Goal: Book appointment/travel/reservation

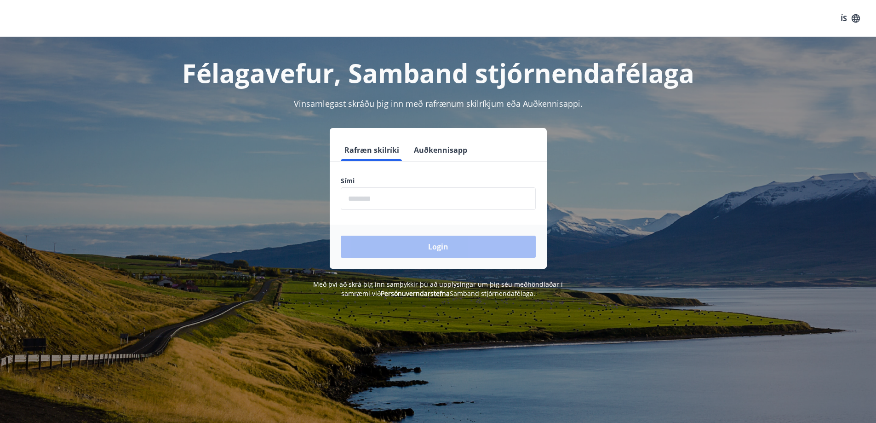
click at [352, 197] on input "phone" at bounding box center [438, 198] width 195 height 23
type input "********"
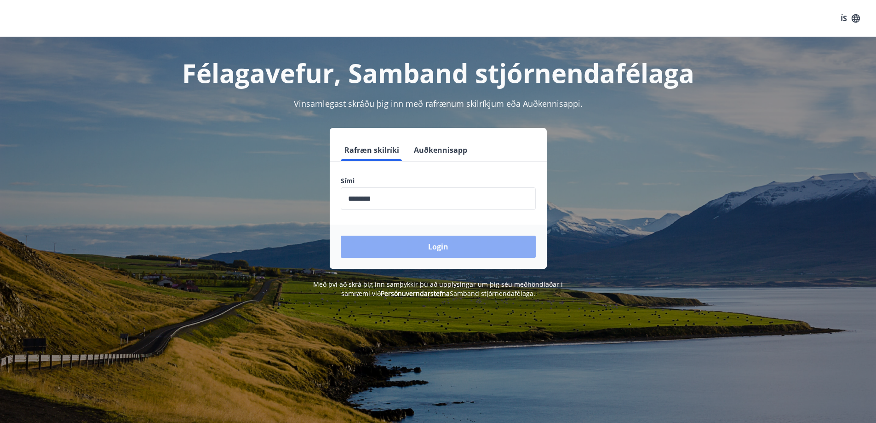
click at [435, 245] on button "Login" at bounding box center [438, 247] width 195 height 22
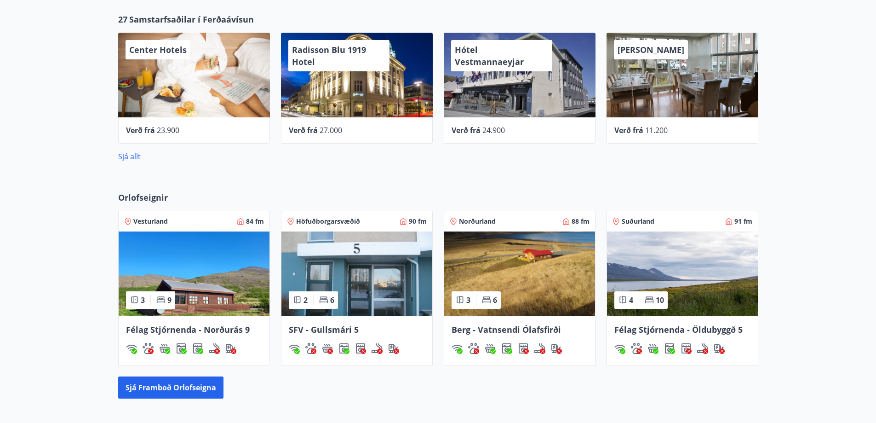
scroll to position [460, 0]
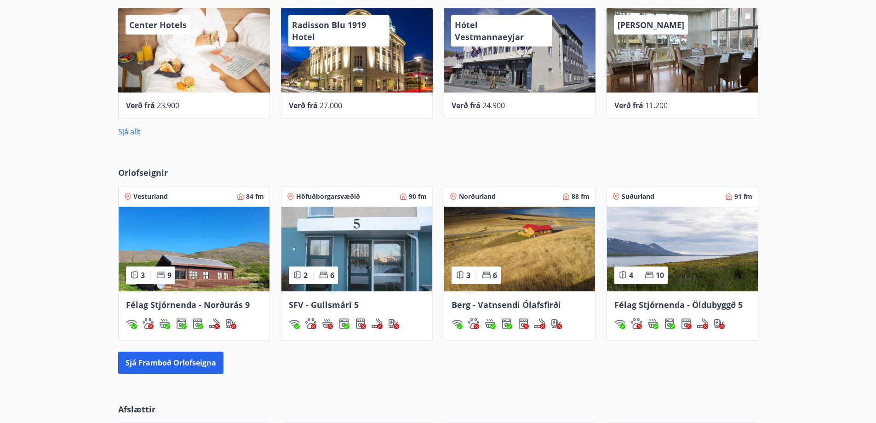
click at [184, 304] on span "Félag Stjórnenda - Norðurás 9" at bounding box center [188, 304] width 124 height 11
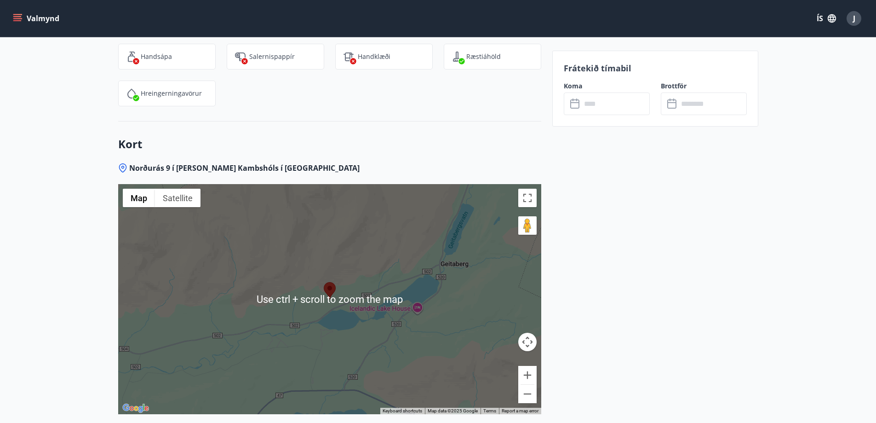
scroll to position [1334, 0]
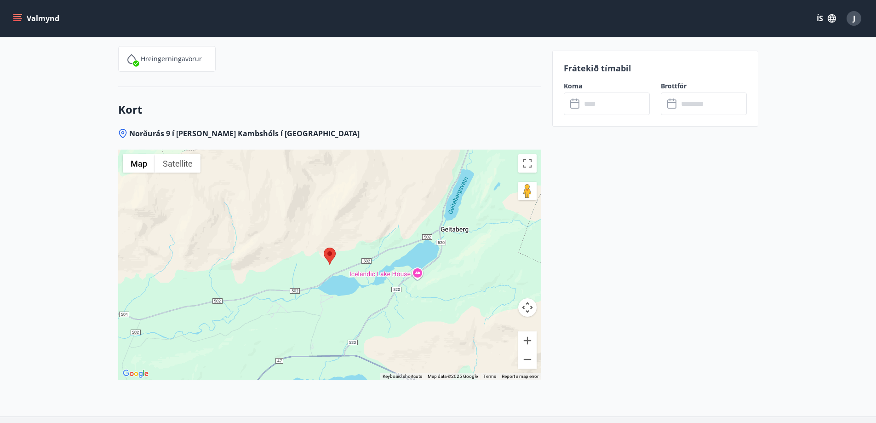
click at [351, 280] on div at bounding box center [329, 265] width 423 height 230
click at [339, 269] on div at bounding box center [329, 265] width 423 height 230
click at [339, 268] on div at bounding box center [329, 265] width 423 height 230
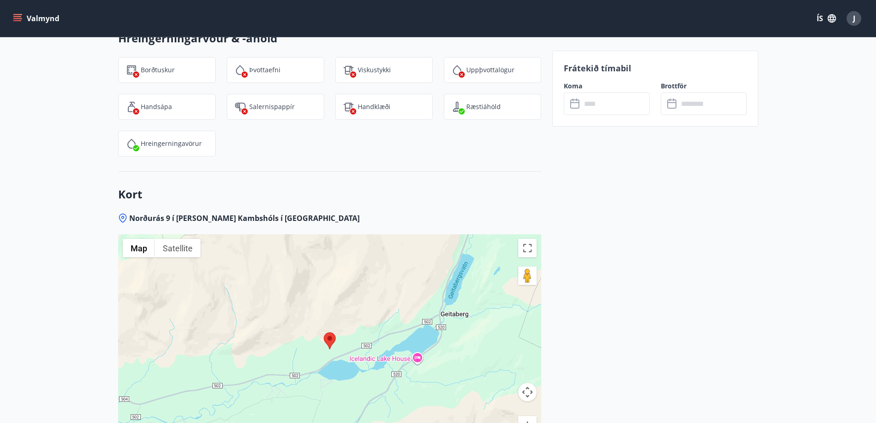
scroll to position [1242, 0]
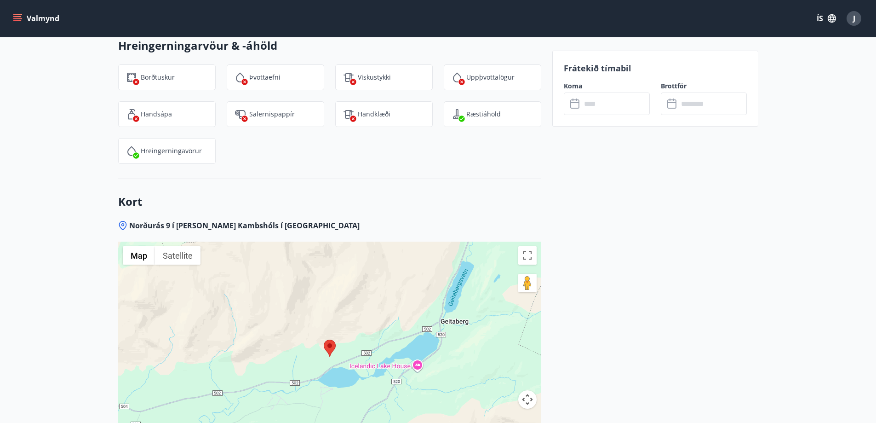
click at [575, 104] on icon at bounding box center [575, 103] width 11 height 11
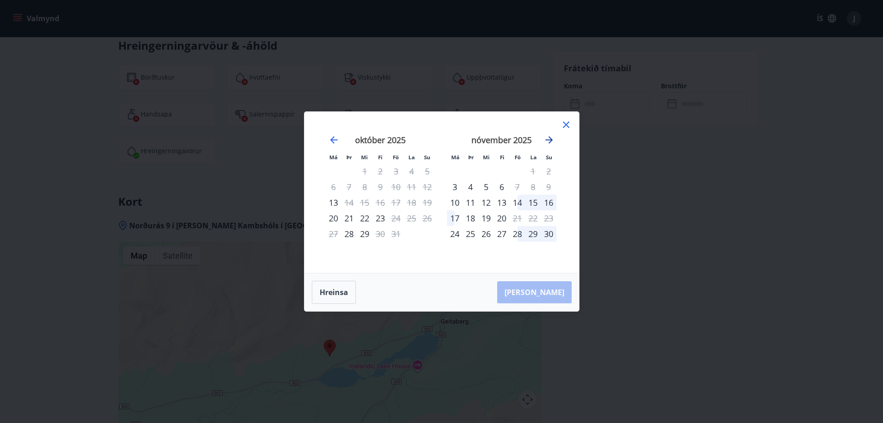
click at [548, 138] on icon "Move forward to switch to the next month." at bounding box center [549, 139] width 11 height 11
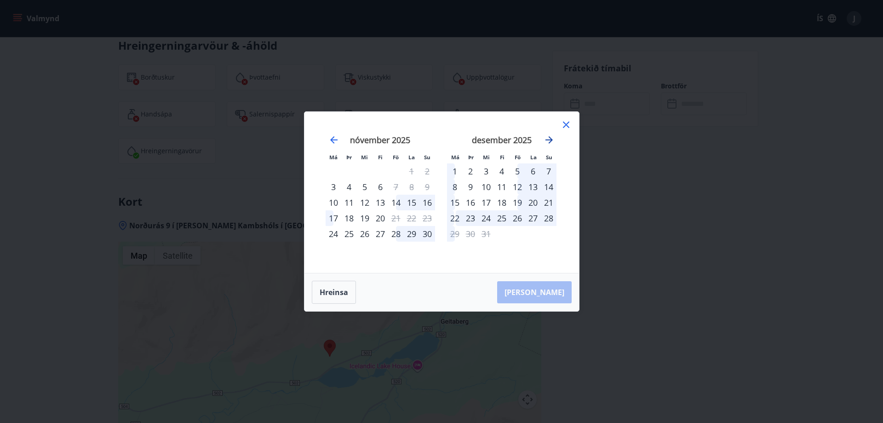
click at [549, 138] on icon "Move forward to switch to the next month." at bounding box center [549, 139] width 11 height 11
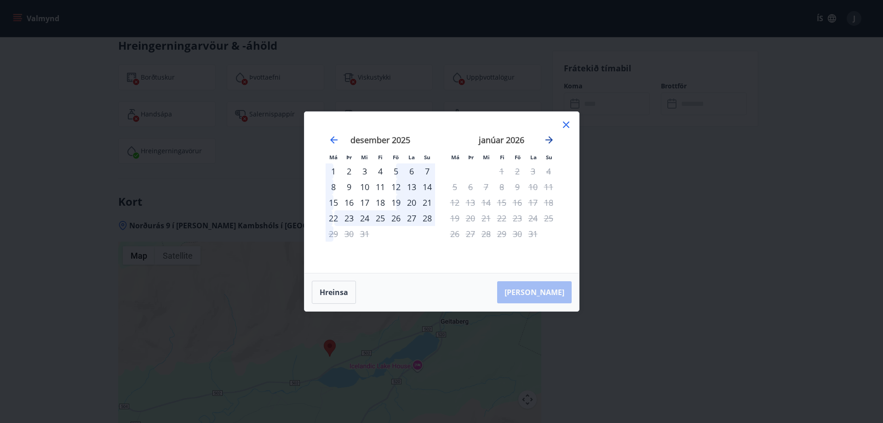
click at [550, 138] on icon "Move forward to switch to the next month." at bounding box center [549, 139] width 7 height 7
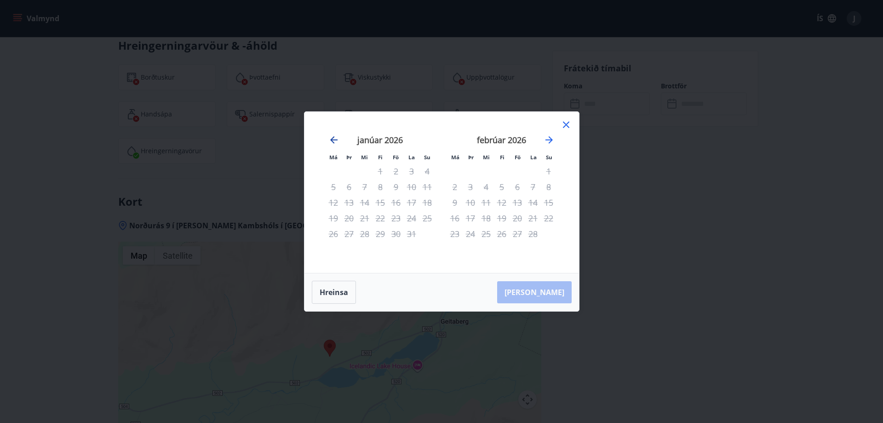
click at [330, 137] on icon "Move backward to switch to the previous month." at bounding box center [333, 139] width 11 height 11
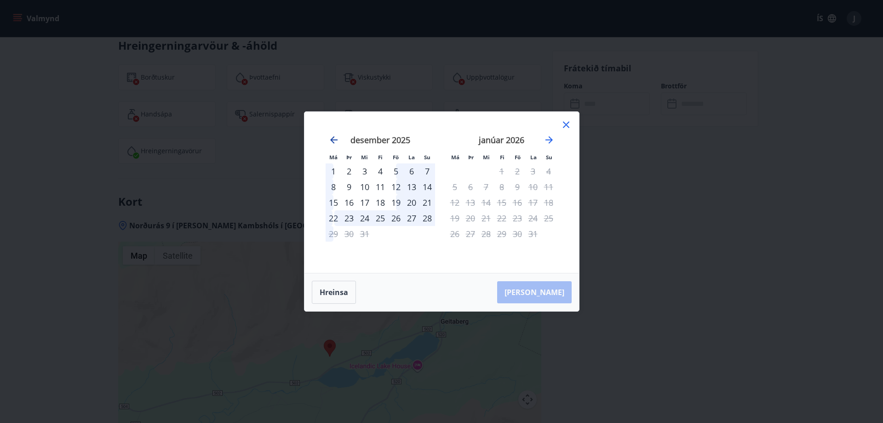
click at [330, 137] on icon "Move backward to switch to the previous month." at bounding box center [333, 139] width 11 height 11
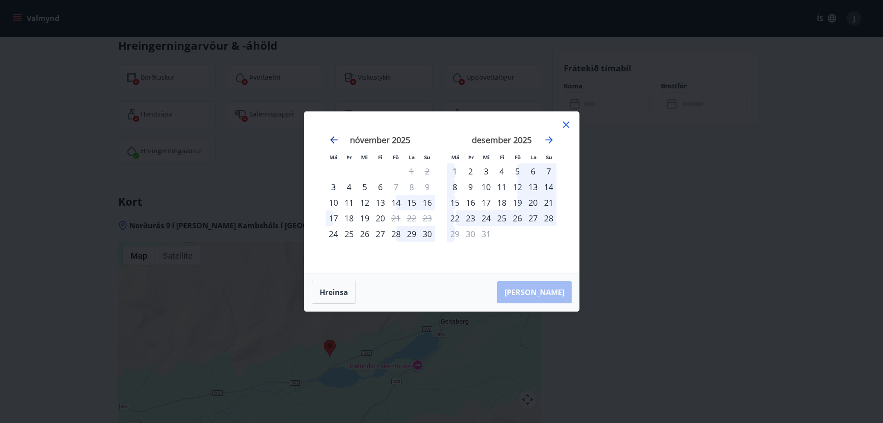
click at [332, 136] on icon "Move backward to switch to the previous month." at bounding box center [333, 139] width 11 height 11
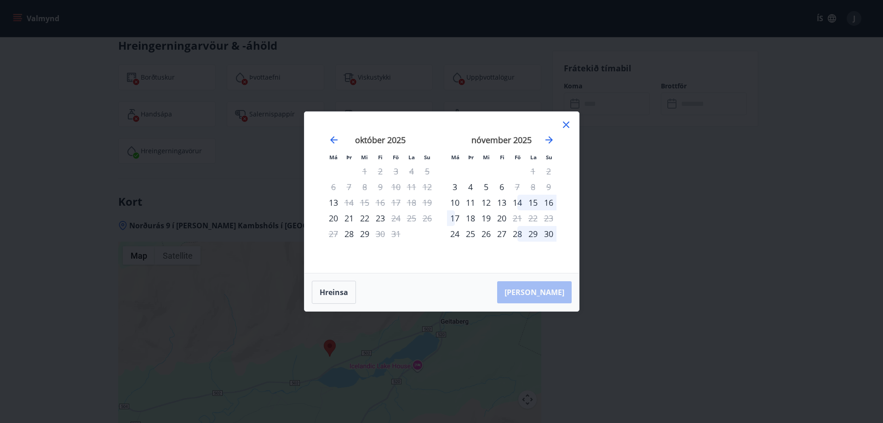
click at [517, 200] on div "14" at bounding box center [518, 203] width 16 height 16
click at [534, 201] on div "15" at bounding box center [533, 203] width 16 height 16
click at [549, 201] on div "16" at bounding box center [549, 203] width 16 height 16
click at [542, 291] on div "Hreinsa Taka Frá" at bounding box center [442, 292] width 275 height 38
click at [518, 201] on div "14" at bounding box center [518, 203] width 16 height 16
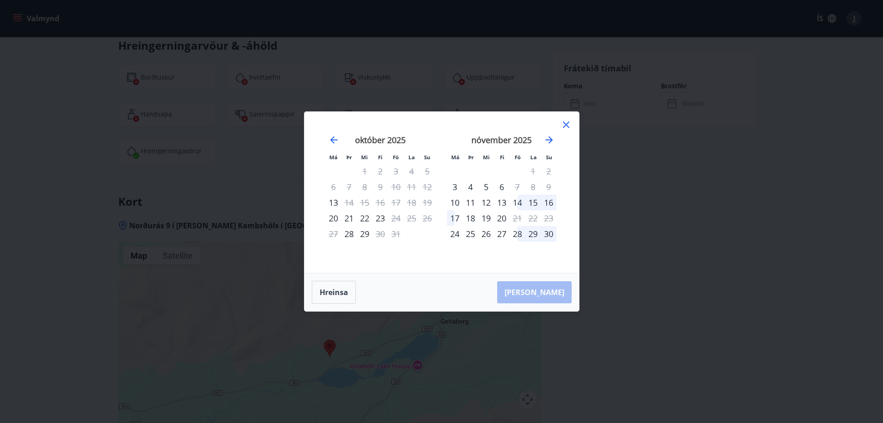
click at [518, 201] on div "14" at bounding box center [518, 203] width 16 height 16
click at [515, 156] on small "Fö" at bounding box center [518, 157] width 6 height 7
click at [520, 158] on small "Fö" at bounding box center [518, 157] width 6 height 7
click at [514, 201] on div "14" at bounding box center [518, 203] width 16 height 16
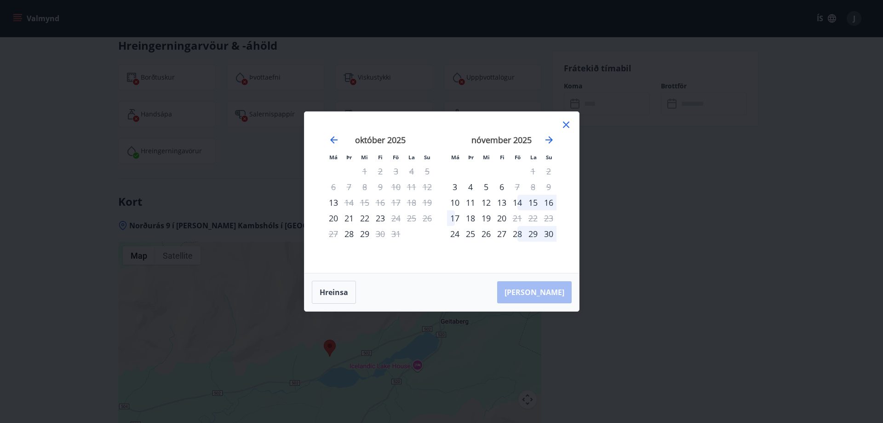
click at [531, 201] on div "15" at bounding box center [533, 203] width 16 height 16
click at [547, 199] on div "16" at bounding box center [549, 203] width 16 height 16
click at [565, 122] on icon at bounding box center [566, 124] width 11 height 11
